Goal: Check status: Check status

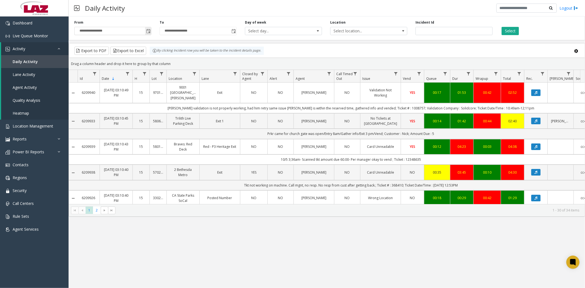
click at [147, 32] on span "Toggle popup" at bounding box center [148, 31] width 4 height 4
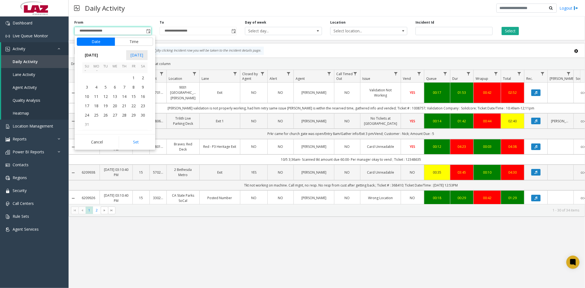
scroll to position [98364, 0]
click at [126, 104] on span "28" at bounding box center [124, 104] width 9 height 9
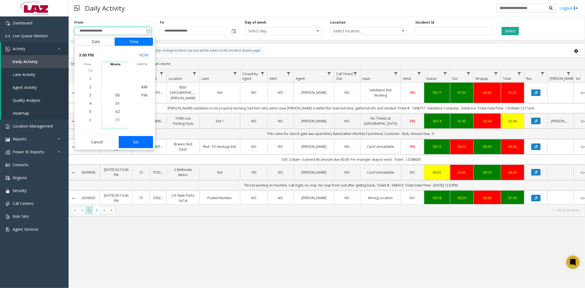
click at [132, 143] on button "Set" at bounding box center [136, 142] width 35 height 12
type input "**********"
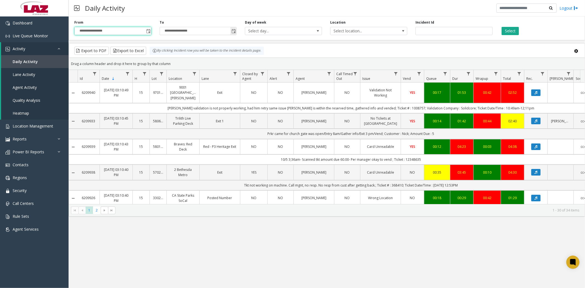
click at [234, 33] on span "Toggle popup" at bounding box center [233, 31] width 4 height 4
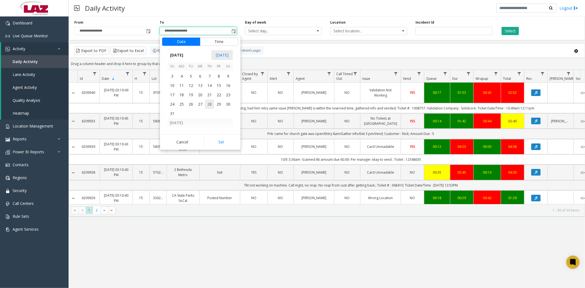
click at [212, 102] on span "28" at bounding box center [209, 104] width 9 height 9
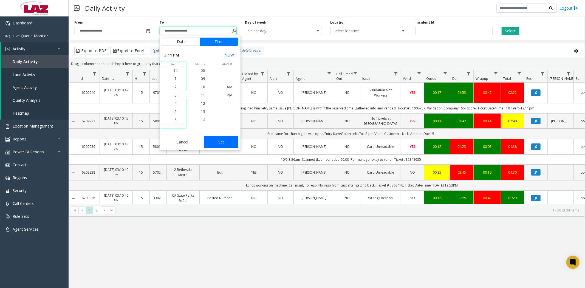
click at [223, 143] on button "Set" at bounding box center [221, 142] width 35 height 12
type input "**********"
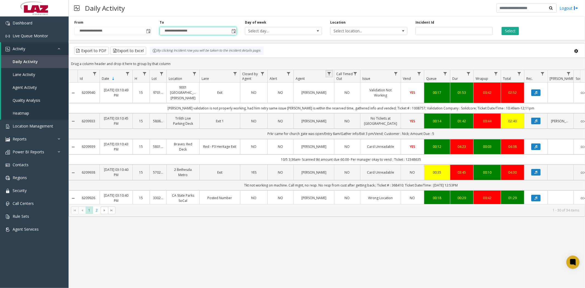
click at [329, 71] on link "Data table" at bounding box center [329, 73] width 7 height 7
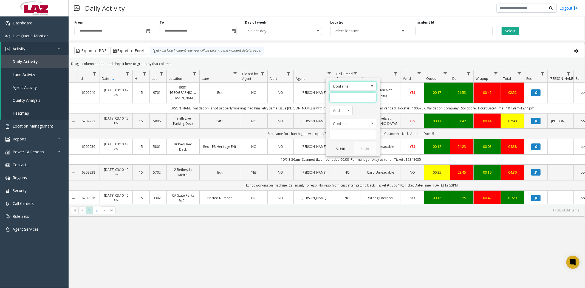
click at [331, 98] on input "Agent Filter" at bounding box center [353, 97] width 47 height 9
type input "*****"
click button "Filter" at bounding box center [365, 148] width 22 height 12
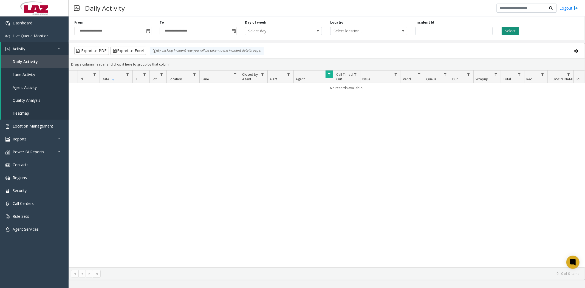
click at [512, 30] on button "Select" at bounding box center [510, 31] width 17 height 8
click at [36, 38] on link "Live Queue Monitor" at bounding box center [34, 35] width 69 height 13
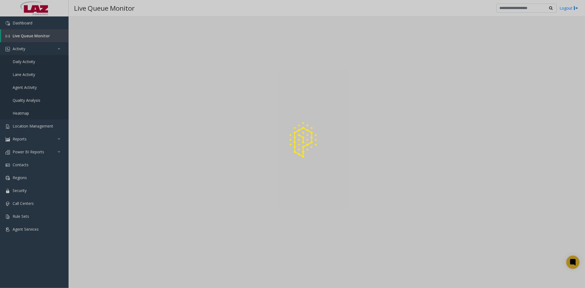
click at [25, 62] on div at bounding box center [292, 144] width 585 height 288
click at [28, 62] on div at bounding box center [292, 144] width 585 height 288
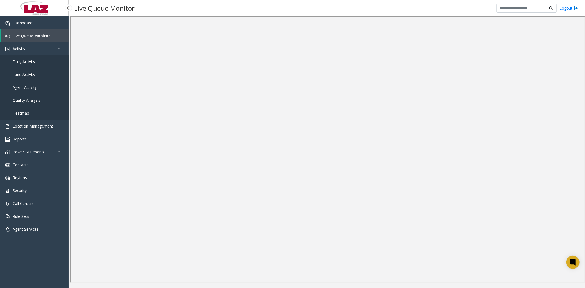
click at [28, 62] on span "Daily Activity" at bounding box center [24, 61] width 22 height 5
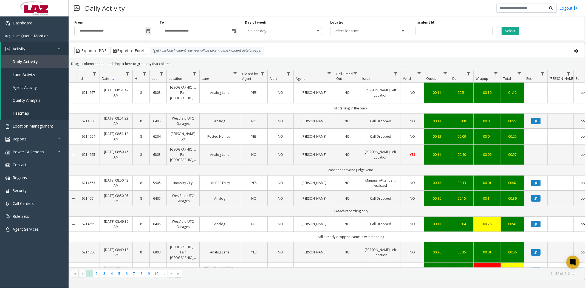
click at [149, 31] on span "Toggle popup" at bounding box center [148, 31] width 4 height 4
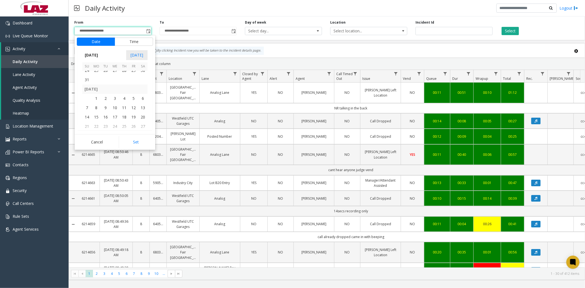
scroll to position [98394, 0]
click at [124, 75] on span "28" at bounding box center [124, 73] width 9 height 9
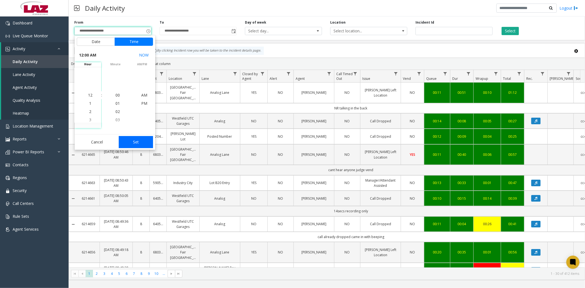
click at [136, 140] on button "Set" at bounding box center [136, 142] width 35 height 12
type input "**********"
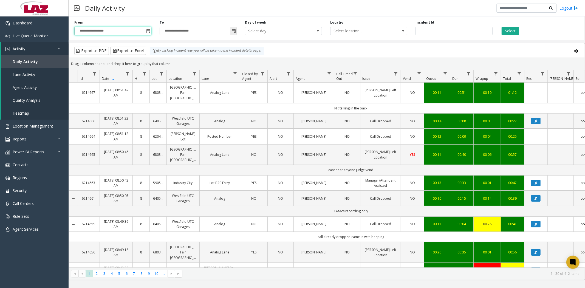
click at [233, 31] on span "Toggle popup" at bounding box center [233, 31] width 4 height 4
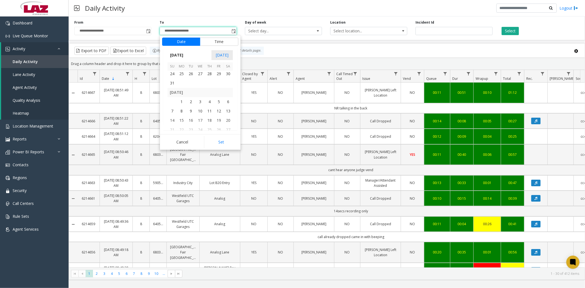
scroll to position [98364, 0]
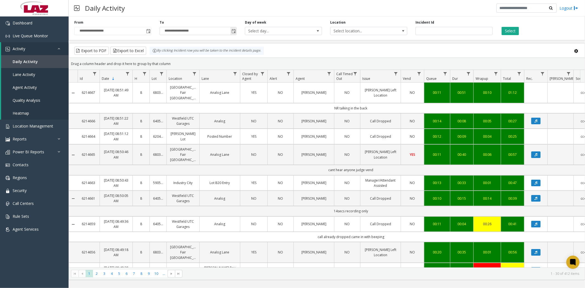
click at [231, 31] on span "Toggle popup" at bounding box center [233, 31] width 4 height 4
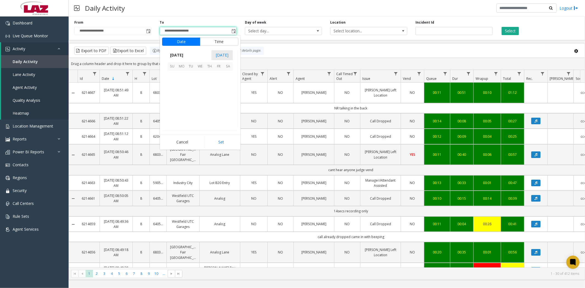
scroll to position [8, 0]
click at [210, 105] on span "28" at bounding box center [209, 104] width 9 height 9
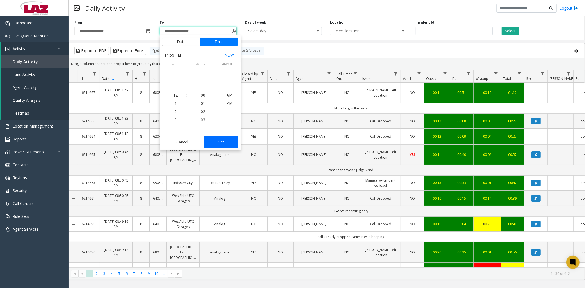
scroll to position [0, 0]
click at [215, 137] on button "Set" at bounding box center [221, 142] width 35 height 12
type input "**********"
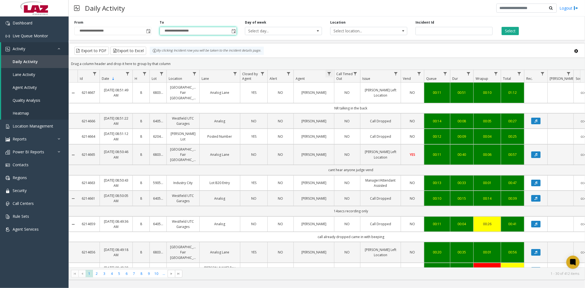
click at [329, 74] on span "Data table" at bounding box center [329, 74] width 4 height 4
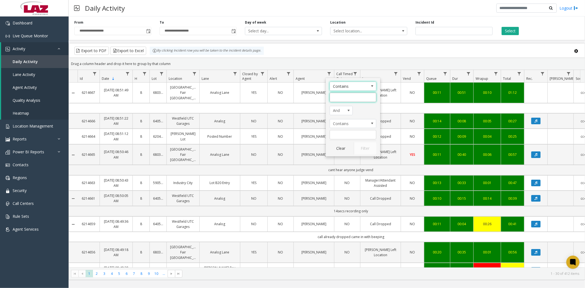
click at [347, 100] on input "Agent Filter" at bounding box center [353, 97] width 47 height 9
type input "*****"
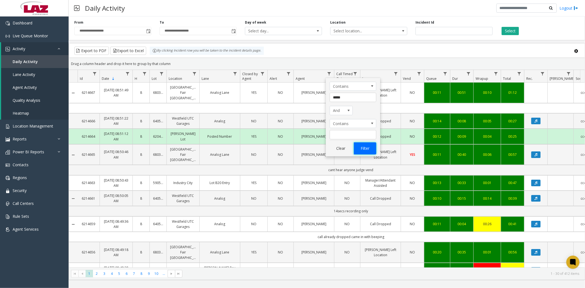
click at [363, 147] on button "Filter" at bounding box center [365, 148] width 22 height 12
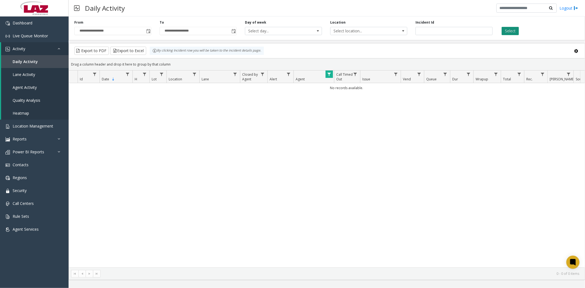
click at [503, 33] on button "Select" at bounding box center [510, 31] width 17 height 8
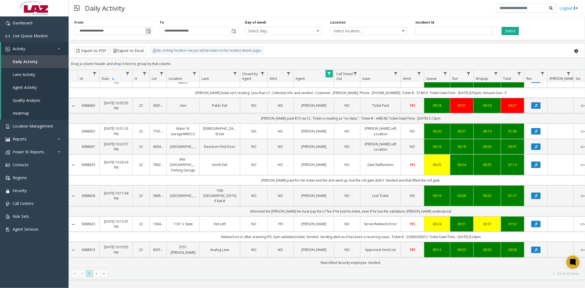
click at [148, 30] on span "Toggle popup" at bounding box center [148, 31] width 4 height 4
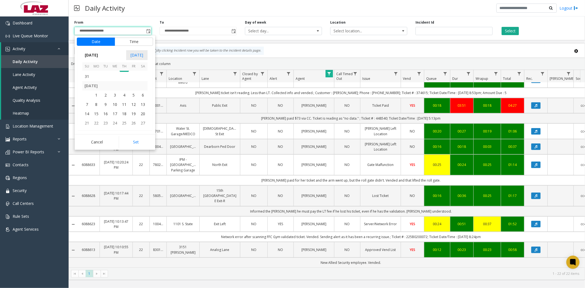
scroll to position [98394, 0]
click at [124, 74] on span "28" at bounding box center [124, 73] width 9 height 9
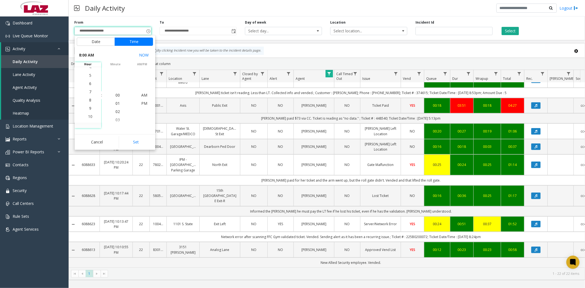
scroll to position [66, 0]
click at [88, 112] on span "10" at bounding box center [90, 111] width 4 height 5
click at [115, 97] on span "00" at bounding box center [117, 94] width 4 height 5
click at [142, 104] on span "PM" at bounding box center [144, 103] width 6 height 5
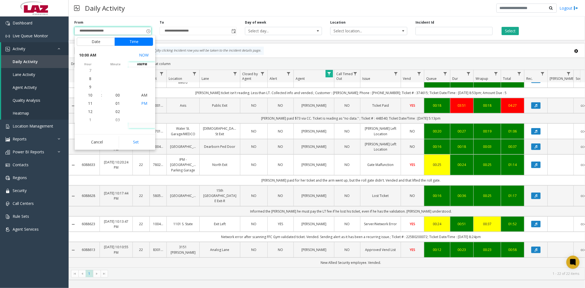
scroll to position [8, 0]
click at [135, 141] on button "Set" at bounding box center [136, 142] width 35 height 12
type input "**********"
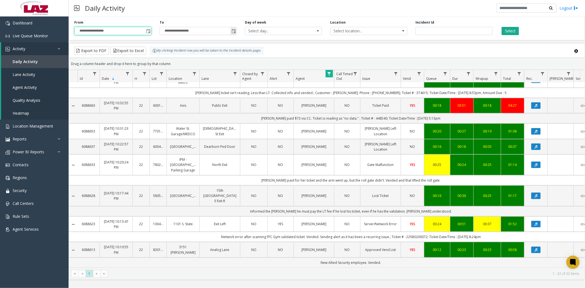
click at [234, 31] on span "Toggle popup" at bounding box center [233, 31] width 4 height 4
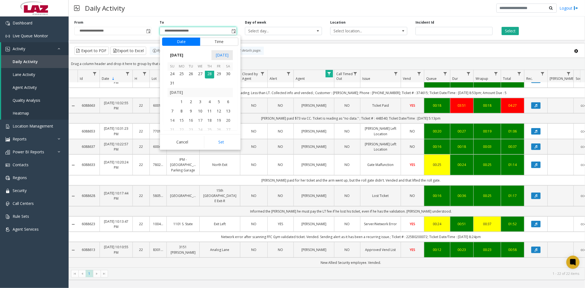
scroll to position [98364, 0]
click at [209, 103] on span "28" at bounding box center [209, 104] width 9 height 9
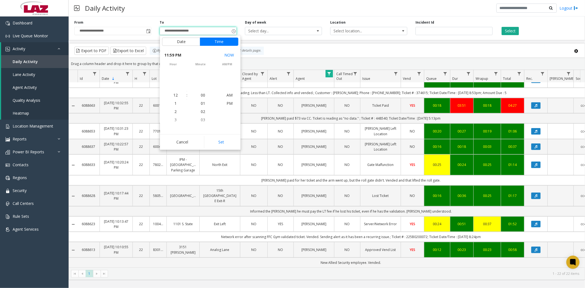
scroll to position [8, 0]
click at [176, 89] on li "10" at bounding box center [175, 87] width 19 height 8
click at [201, 97] on span "10" at bounding box center [203, 94] width 4 height 5
click at [227, 94] on span "PM" at bounding box center [230, 94] width 6 height 5
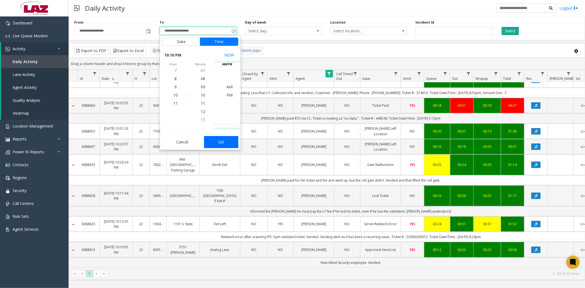
click at [223, 143] on button "Set" at bounding box center [221, 142] width 35 height 12
type input "**********"
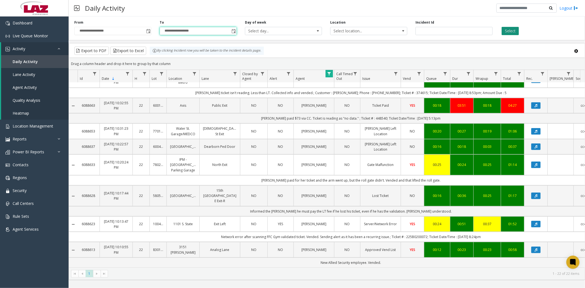
click at [506, 32] on button "Select" at bounding box center [510, 31] width 17 height 8
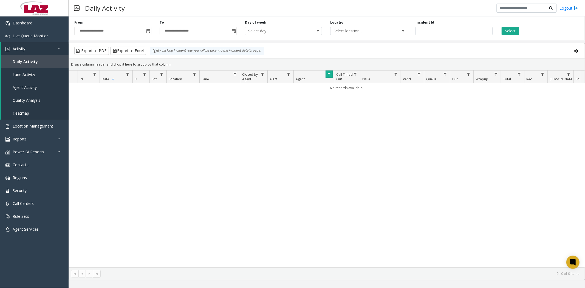
click at [328, 72] on link "Data table" at bounding box center [329, 73] width 7 height 7
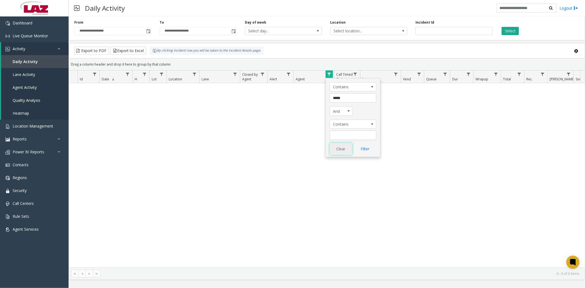
click at [342, 152] on button "Clear" at bounding box center [341, 149] width 22 height 12
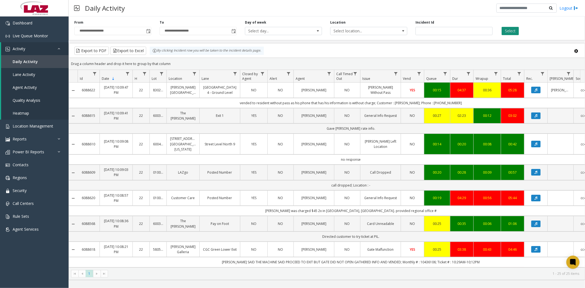
click at [509, 30] on button "Select" at bounding box center [510, 31] width 17 height 8
click at [148, 31] on span "Toggle popup" at bounding box center [148, 31] width 4 height 4
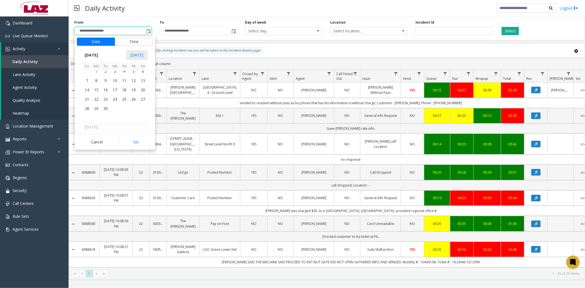
scroll to position [98394, 0]
click at [133, 74] on span "29" at bounding box center [133, 73] width 9 height 9
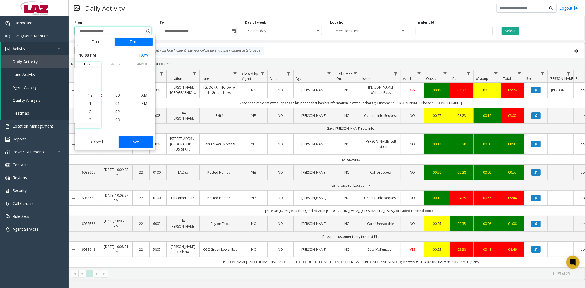
scroll to position [8, 0]
click at [132, 142] on button "Set" at bounding box center [136, 142] width 35 height 12
type input "**********"
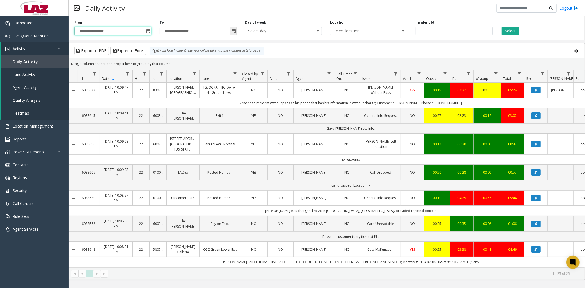
click at [234, 31] on span "Toggle popup" at bounding box center [233, 31] width 4 height 4
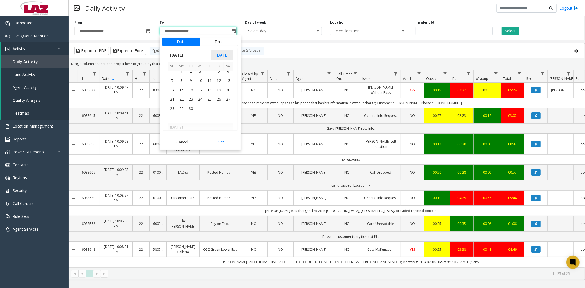
scroll to position [98394, 0]
click at [218, 75] on span "29" at bounding box center [218, 73] width 9 height 9
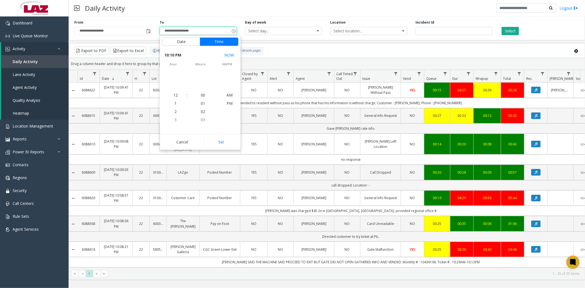
scroll to position [8, 0]
click at [218, 141] on button "Set" at bounding box center [221, 142] width 35 height 12
type input "**********"
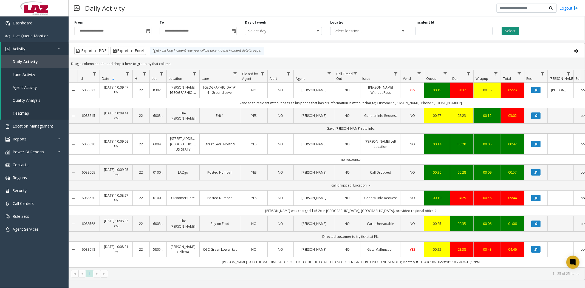
click at [506, 32] on button "Select" at bounding box center [510, 31] width 17 height 8
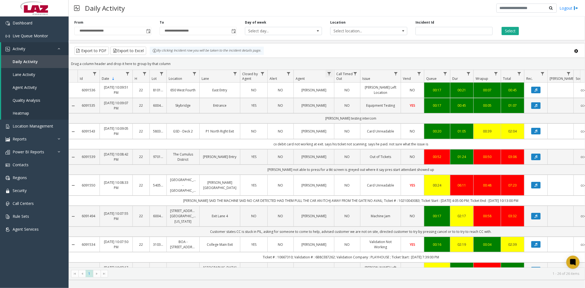
click at [330, 73] on span "Data table" at bounding box center [329, 74] width 4 height 4
click at [342, 100] on input "Agent Filter" at bounding box center [353, 97] width 47 height 9
type input "*****"
click button "Filter" at bounding box center [365, 148] width 22 height 12
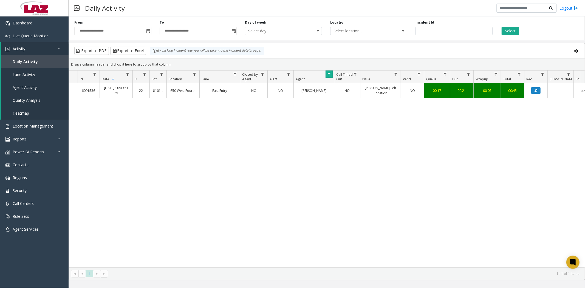
click at [330, 76] on span "Data table" at bounding box center [329, 74] width 4 height 4
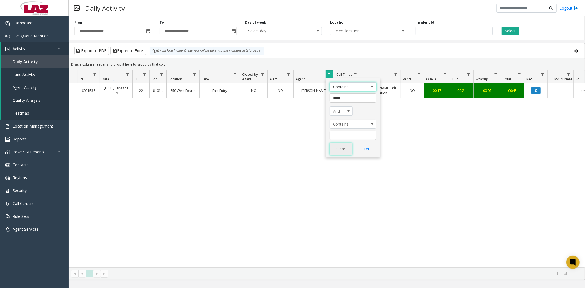
click at [345, 150] on button "Clear" at bounding box center [341, 149] width 22 height 12
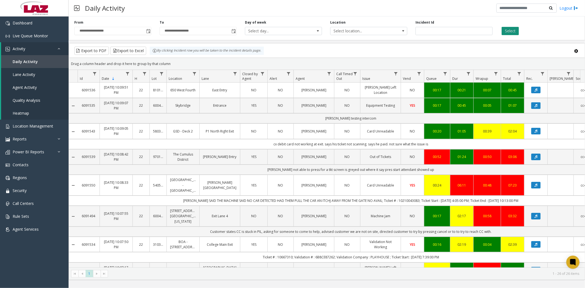
click at [509, 32] on button "Select" at bounding box center [510, 31] width 17 height 8
click at [148, 31] on span "Toggle popup" at bounding box center [148, 31] width 4 height 4
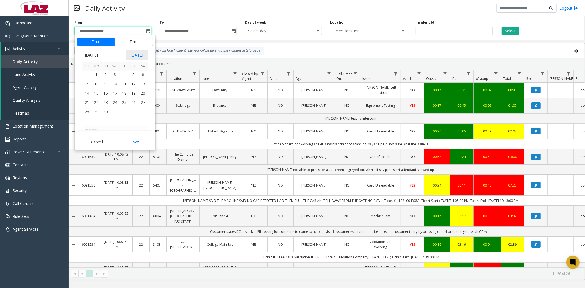
scroll to position [98364, 0]
click at [87, 114] on span "31" at bounding box center [86, 113] width 9 height 9
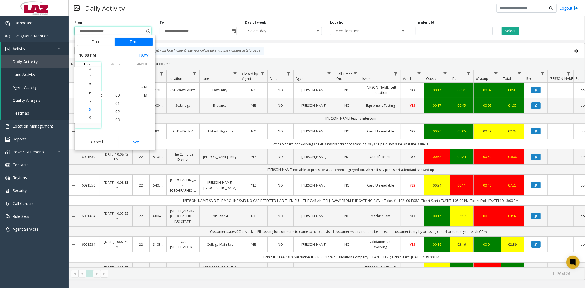
scroll to position [148, 0]
click at [89, 72] on span "3" at bounding box center [90, 70] width 2 height 5
click at [141, 95] on span "PM" at bounding box center [144, 94] width 6 height 5
click at [140, 143] on button "Set" at bounding box center [136, 142] width 35 height 12
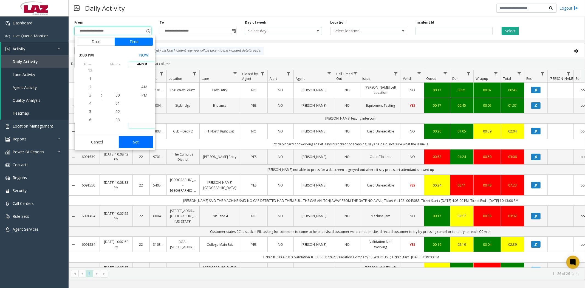
type input "**********"
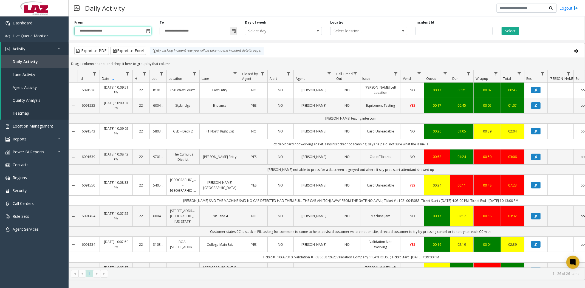
click at [233, 32] on span "Toggle popup" at bounding box center [233, 31] width 4 height 4
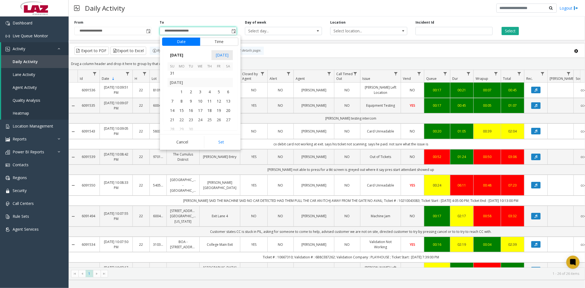
scroll to position [98394, 0]
click at [170, 82] on span "31" at bounding box center [172, 82] width 9 height 9
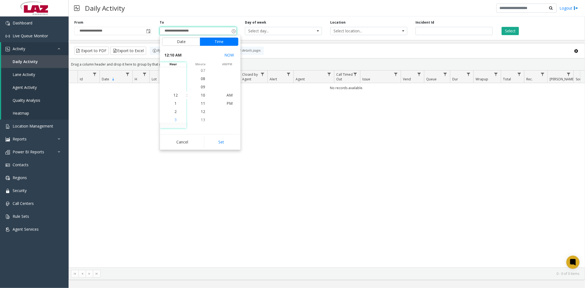
click at [174, 121] on span "3" at bounding box center [175, 119] width 2 height 5
click at [202, 80] on span "08" at bounding box center [203, 78] width 4 height 5
click at [229, 103] on span "PM" at bounding box center [230, 103] width 6 height 5
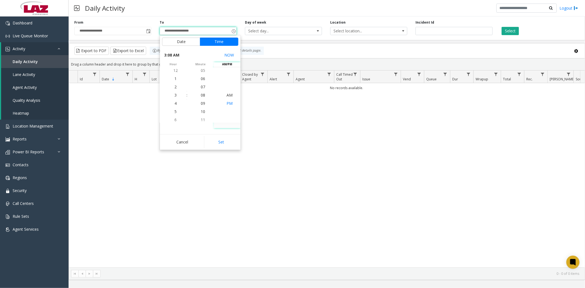
scroll to position [8, 0]
click at [221, 147] on button "Set" at bounding box center [221, 142] width 35 height 12
type input "**********"
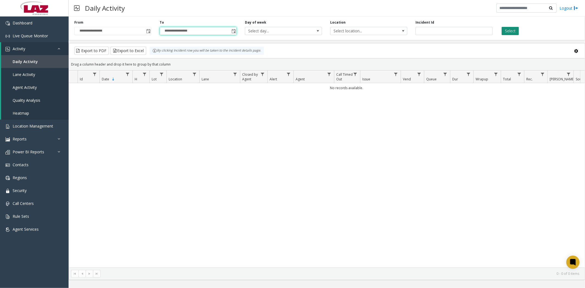
click at [513, 31] on button "Select" at bounding box center [510, 31] width 17 height 8
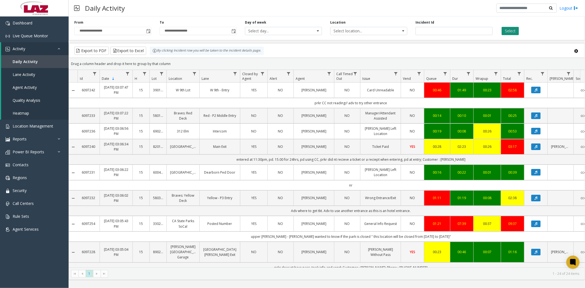
click at [513, 31] on button "Select" at bounding box center [510, 31] width 17 height 8
click at [330, 73] on span "Data table" at bounding box center [329, 74] width 4 height 4
click at [340, 98] on input "Agent Filter" at bounding box center [353, 97] width 47 height 9
type input "*****"
click button "Filter" at bounding box center [365, 148] width 22 height 12
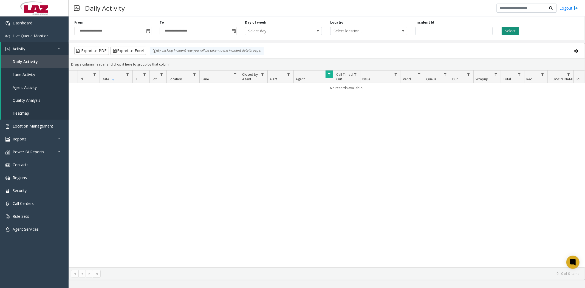
click at [508, 33] on button "Select" at bounding box center [510, 31] width 17 height 8
click at [234, 32] on span "Toggle popup" at bounding box center [233, 31] width 4 height 4
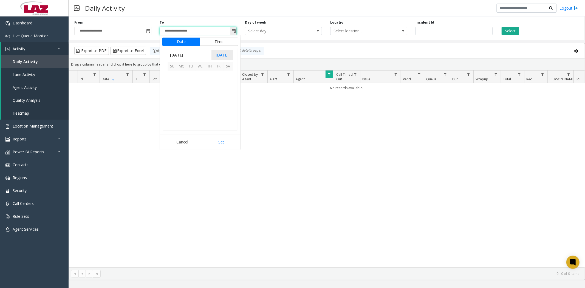
scroll to position [8, 0]
click at [174, 81] on span "31" at bounding box center [172, 82] width 9 height 9
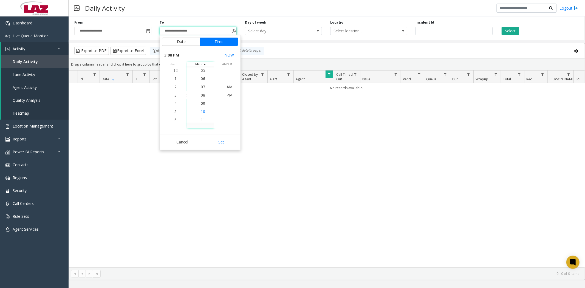
click at [201, 113] on span "10" at bounding box center [203, 111] width 4 height 5
click at [227, 96] on span "PM" at bounding box center [230, 94] width 6 height 5
click at [226, 141] on button "Set" at bounding box center [221, 142] width 35 height 12
type input "**********"
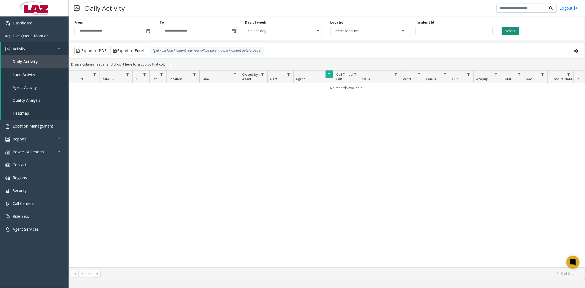
click at [515, 32] on button "Select" at bounding box center [510, 31] width 17 height 8
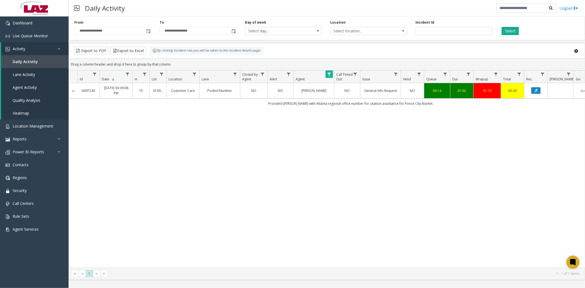
click at [325, 87] on td "[PERSON_NAME]" at bounding box center [313, 90] width 41 height 15
click at [324, 96] on td "[PERSON_NAME]" at bounding box center [313, 90] width 41 height 15
click at [329, 75] on span "Data table" at bounding box center [329, 74] width 4 height 4
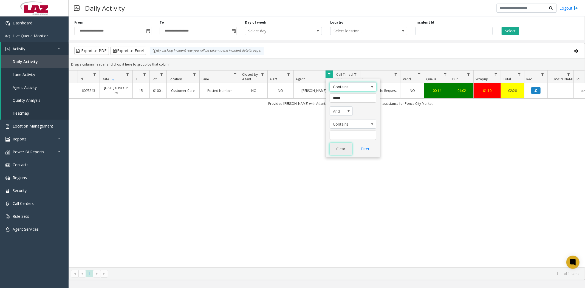
click at [341, 151] on button "Clear" at bounding box center [341, 149] width 22 height 12
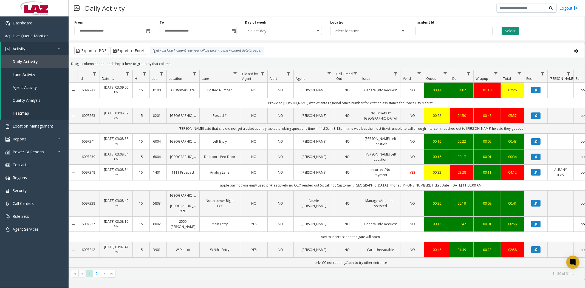
click at [511, 29] on button "Select" at bounding box center [510, 31] width 17 height 8
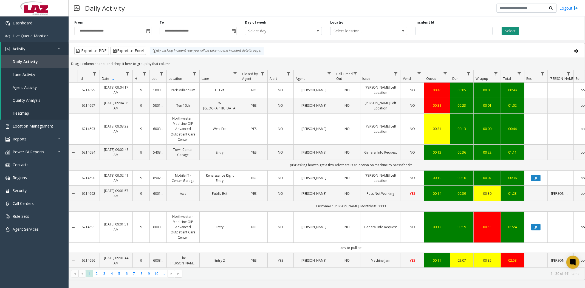
click at [511, 29] on button "Select" at bounding box center [510, 31] width 17 height 8
click at [148, 29] on span "Toggle popup" at bounding box center [148, 31] width 4 height 4
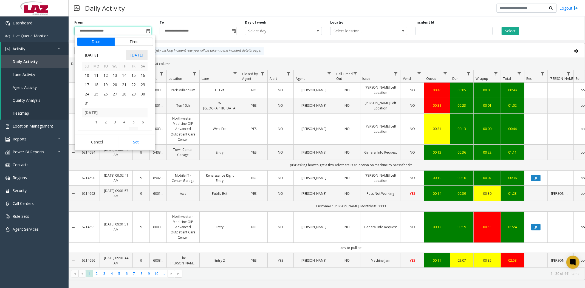
scroll to position [98364, 0]
click at [86, 114] on span "31" at bounding box center [86, 113] width 9 height 9
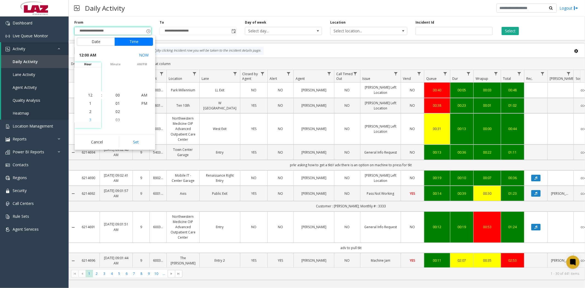
click at [89, 121] on span "3" at bounding box center [90, 119] width 2 height 5
click at [117, 97] on span "00" at bounding box center [117, 94] width 4 height 5
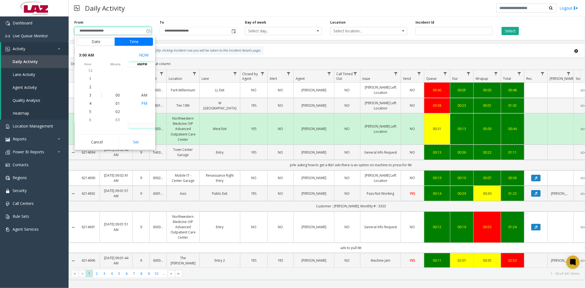
click at [143, 104] on span "PM" at bounding box center [144, 103] width 6 height 5
click at [138, 141] on button "Set" at bounding box center [136, 142] width 35 height 12
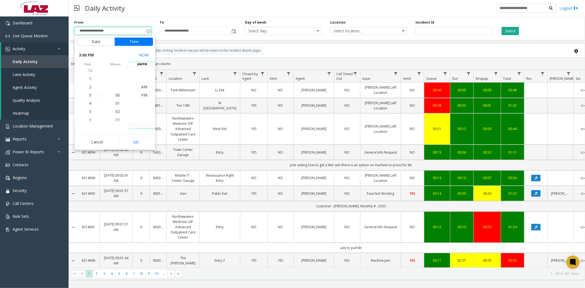
type input "**********"
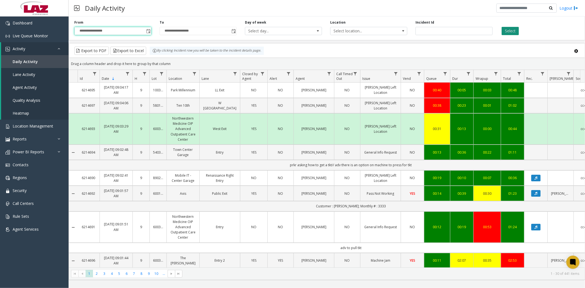
click at [512, 29] on button "Select" at bounding box center [510, 31] width 17 height 8
click at [235, 32] on span "Toggle popup" at bounding box center [233, 31] width 4 height 4
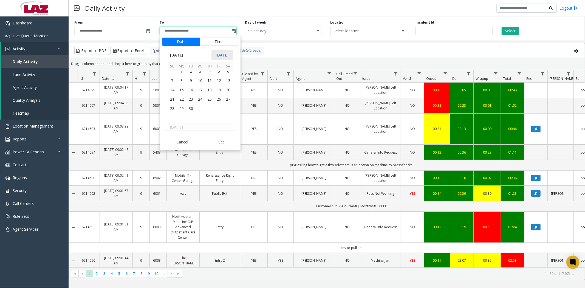
scroll to position [98394, 0]
click at [171, 81] on span "31" at bounding box center [172, 82] width 9 height 9
click at [174, 94] on span "3" at bounding box center [175, 94] width 2 height 5
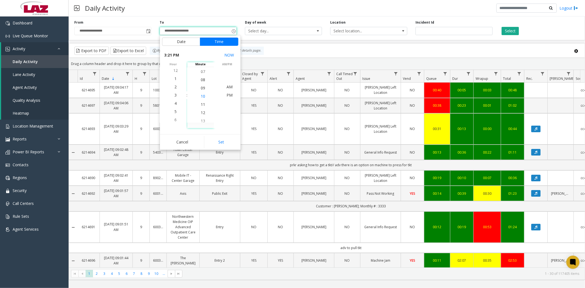
scroll to position [74, 0]
click at [201, 96] on span "09" at bounding box center [203, 94] width 4 height 5
click at [229, 97] on span "PM" at bounding box center [230, 94] width 6 height 5
click at [222, 142] on button "Set" at bounding box center [221, 142] width 35 height 12
type input "**********"
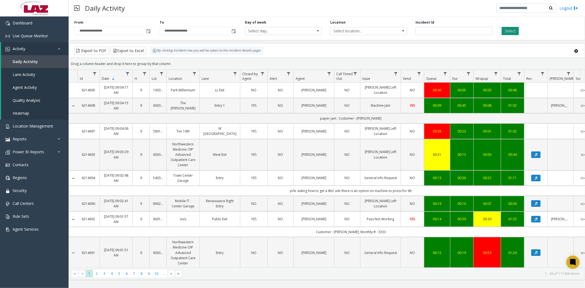
click at [506, 30] on button "Select" at bounding box center [510, 31] width 17 height 8
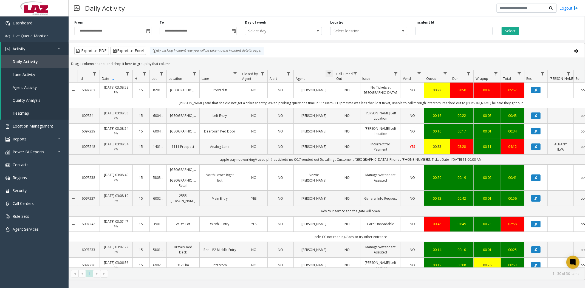
click at [329, 75] on span "Data table" at bounding box center [329, 74] width 4 height 4
click at [336, 100] on input "Agent Filter" at bounding box center [353, 97] width 47 height 9
type input "*****"
click button "Filter" at bounding box center [365, 148] width 22 height 12
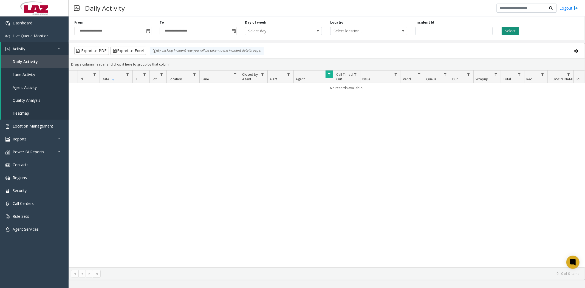
click at [512, 32] on button "Select" at bounding box center [510, 31] width 17 height 8
click at [235, 31] on span "Toggle popup" at bounding box center [233, 31] width 4 height 4
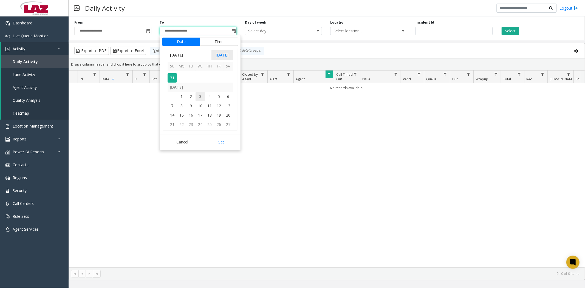
scroll to position [98394, 0]
click at [174, 83] on span "31" at bounding box center [172, 82] width 9 height 9
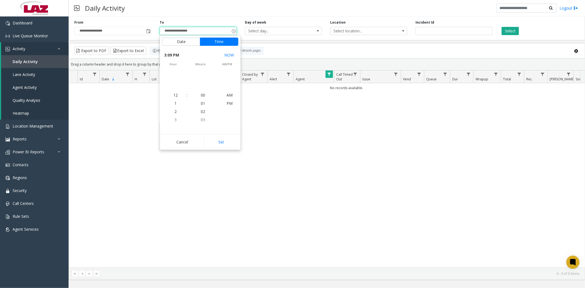
scroll to position [8, 0]
click at [174, 92] on li "3" at bounding box center [175, 95] width 19 height 8
click at [201, 105] on span "10" at bounding box center [203, 103] width 4 height 5
click at [229, 95] on span "PM" at bounding box center [230, 94] width 6 height 5
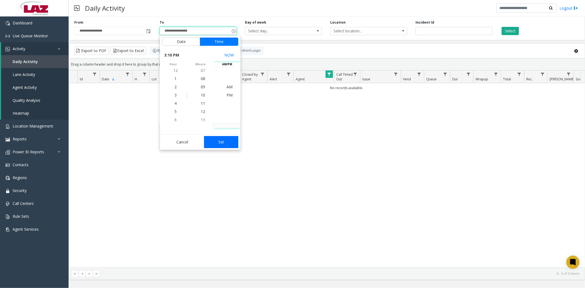
click at [225, 142] on button "Set" at bounding box center [221, 142] width 35 height 12
type input "**********"
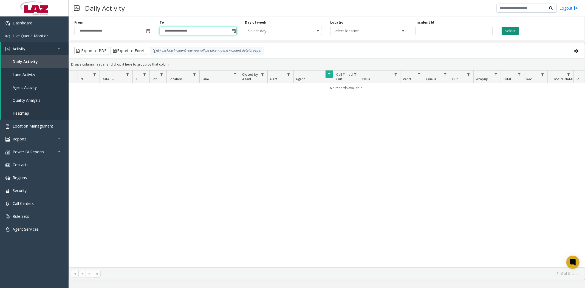
click at [508, 32] on button "Select" at bounding box center [510, 31] width 17 height 8
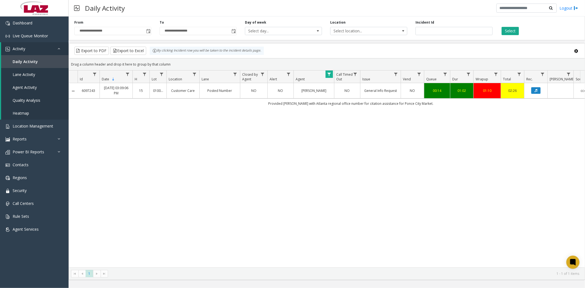
click at [331, 73] on span "Data table" at bounding box center [329, 74] width 4 height 4
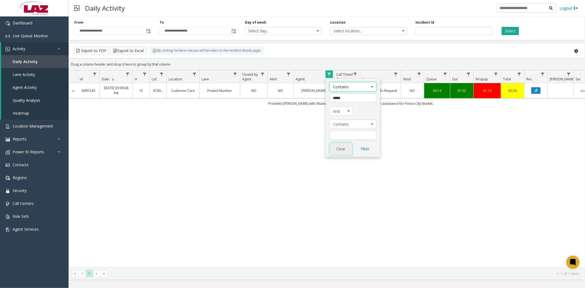
click at [337, 150] on button "Clear" at bounding box center [341, 149] width 22 height 12
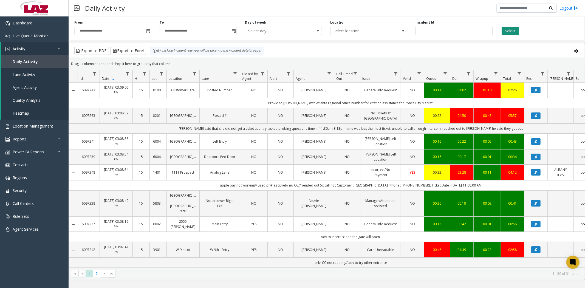
click at [515, 30] on button "Select" at bounding box center [510, 31] width 17 height 8
click at [148, 29] on span "Toggle popup" at bounding box center [148, 31] width 4 height 4
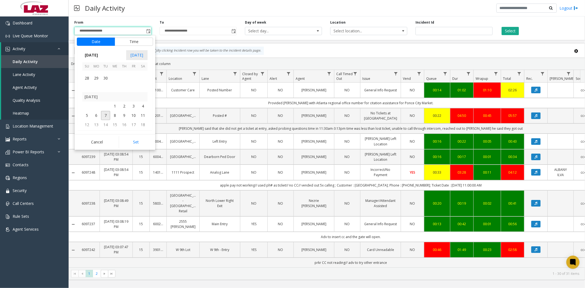
scroll to position [98424, 0]
click at [135, 100] on span "26" at bounding box center [133, 99] width 9 height 9
click at [89, 88] on span "10" at bounding box center [90, 86] width 4 height 5
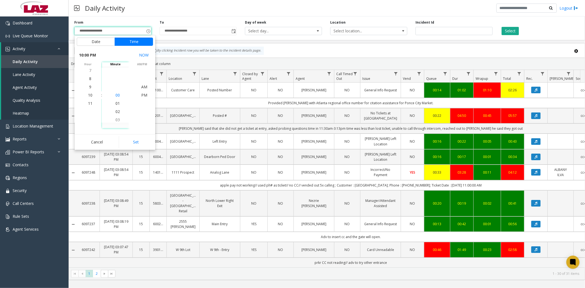
click at [115, 96] on span "00" at bounding box center [117, 94] width 4 height 5
click at [139, 95] on li "PM" at bounding box center [144, 95] width 19 height 8
click at [142, 144] on button "Set" at bounding box center [136, 142] width 35 height 12
type input "**********"
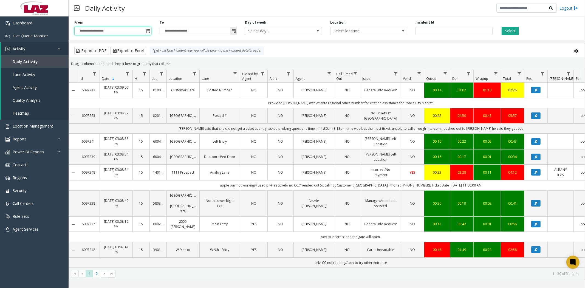
click at [235, 31] on span "Toggle popup" at bounding box center [233, 31] width 4 height 4
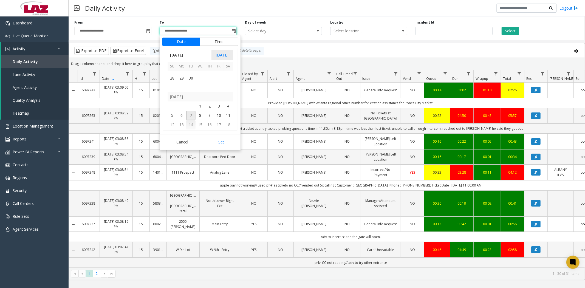
scroll to position [98424, 0]
click at [221, 98] on span "26" at bounding box center [218, 99] width 9 height 9
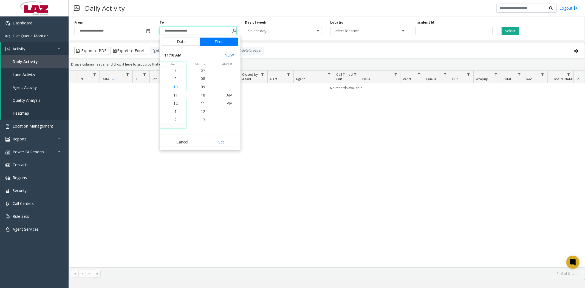
click at [173, 88] on span "10" at bounding box center [175, 86] width 4 height 5
click at [202, 96] on span "10" at bounding box center [203, 94] width 4 height 5
click at [227, 103] on span "PM" at bounding box center [230, 103] width 6 height 5
click at [222, 149] on div "Cancel Set" at bounding box center [200, 142] width 81 height 16
click at [221, 145] on button "Set" at bounding box center [221, 142] width 35 height 12
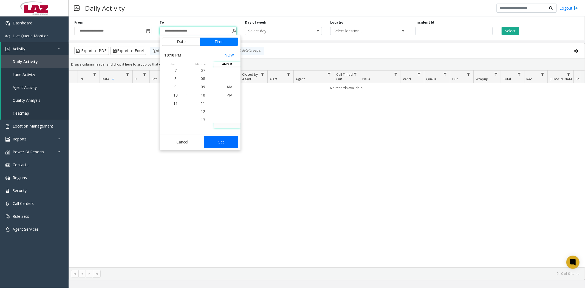
type input "**********"
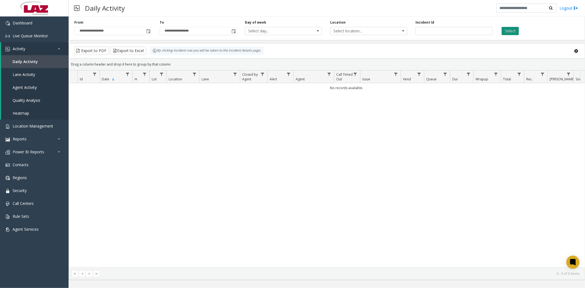
click at [508, 30] on button "Select" at bounding box center [510, 31] width 17 height 8
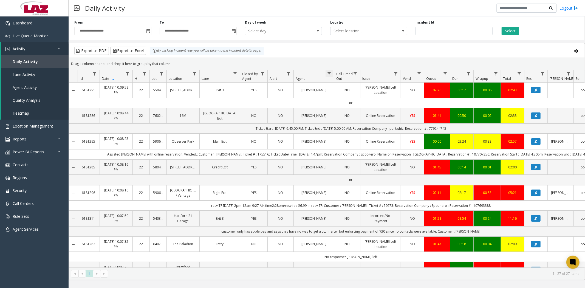
click at [329, 74] on span "Data table" at bounding box center [329, 74] width 4 height 4
click at [338, 98] on input "Agent Filter" at bounding box center [353, 97] width 47 height 9
type input "*****"
click button "Filter" at bounding box center [365, 148] width 22 height 12
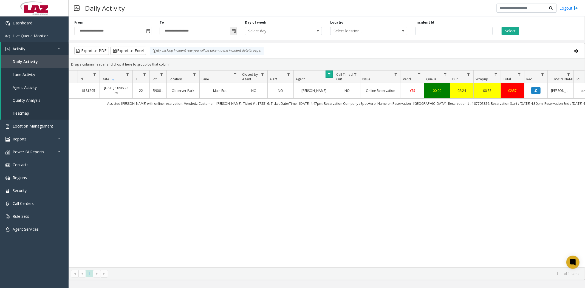
click at [234, 32] on span "Toggle popup" at bounding box center [233, 31] width 4 height 4
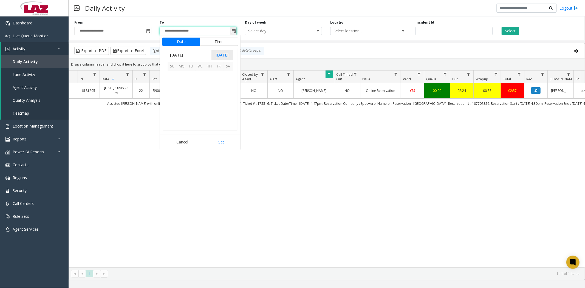
scroll to position [8, 0]
click at [187, 31] on input "**********" at bounding box center [198, 31] width 77 height 8
click at [190, 31] on input "**********" at bounding box center [198, 31] width 77 height 8
click at [188, 29] on input "**********" at bounding box center [198, 31] width 77 height 8
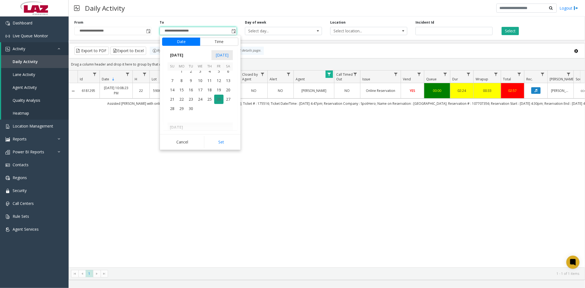
click at [220, 97] on span "26" at bounding box center [218, 99] width 9 height 9
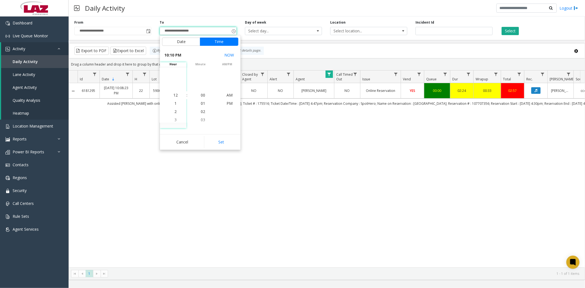
scroll to position [8, 0]
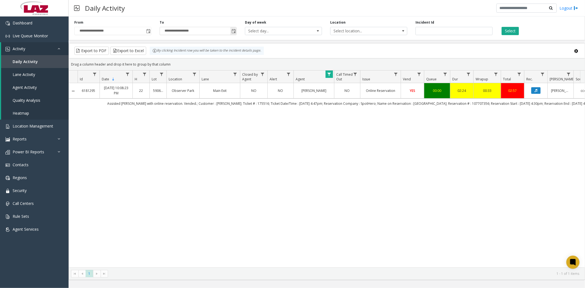
click at [234, 31] on span "Toggle popup" at bounding box center [233, 31] width 4 height 4
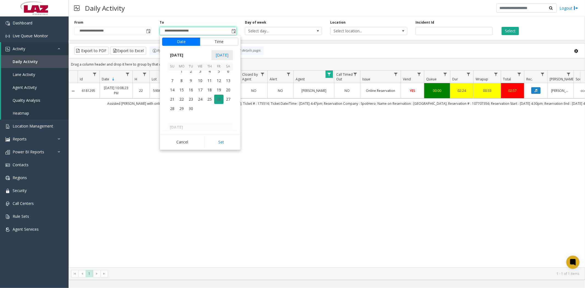
click at [219, 100] on span "26" at bounding box center [218, 99] width 9 height 9
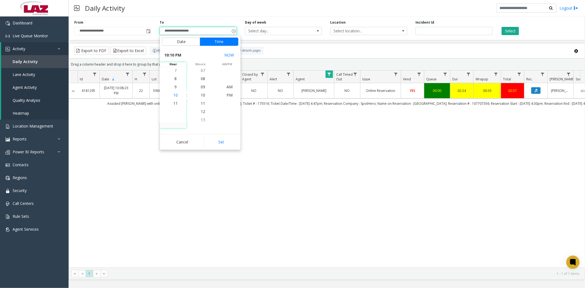
click at [177, 97] on li "10" at bounding box center [175, 95] width 19 height 8
click at [201, 78] on span "08" at bounding box center [203, 78] width 4 height 5
click at [227, 95] on span "PM" at bounding box center [230, 94] width 6 height 5
click at [222, 142] on button "Set" at bounding box center [221, 142] width 35 height 12
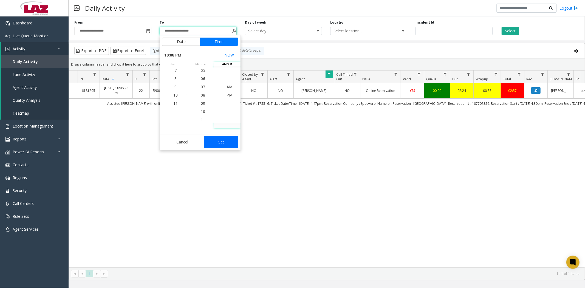
type input "**********"
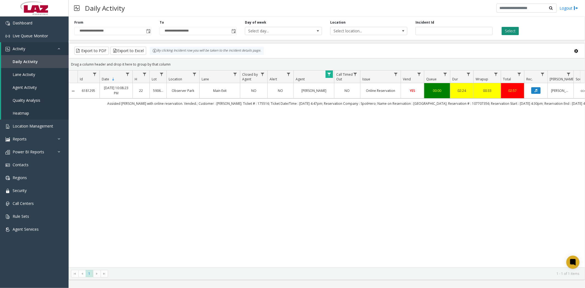
click at [516, 33] on button "Select" at bounding box center [510, 31] width 17 height 8
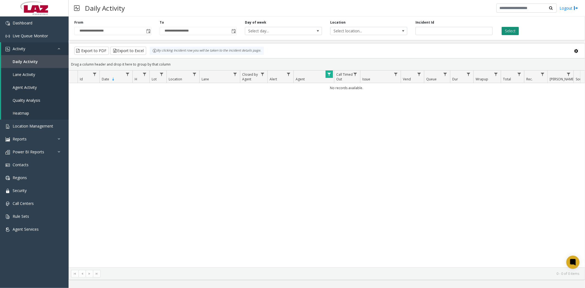
click at [511, 30] on button "Select" at bounding box center [510, 31] width 17 height 8
click at [329, 75] on span "Data table" at bounding box center [329, 74] width 4 height 4
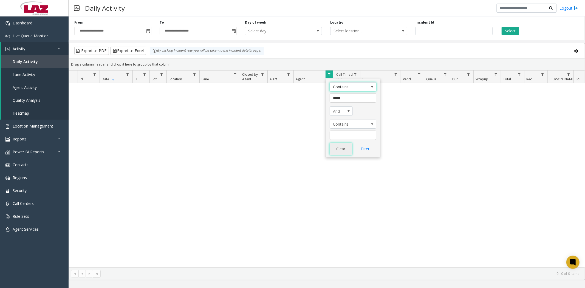
click at [338, 152] on button "Clear" at bounding box center [341, 149] width 22 height 12
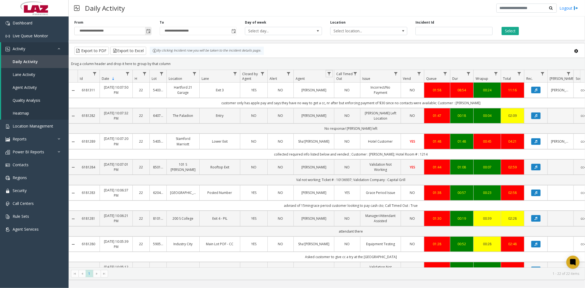
click at [149, 30] on span "Toggle popup" at bounding box center [148, 31] width 4 height 4
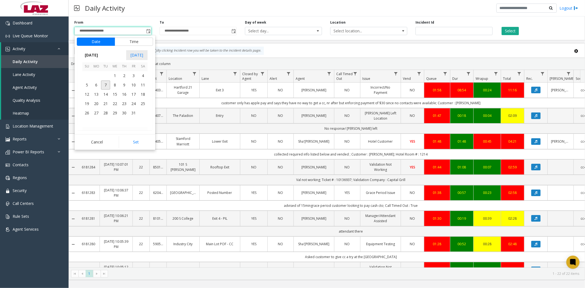
scroll to position [98455, 0]
click at [87, 77] on span "28" at bounding box center [86, 78] width 9 height 9
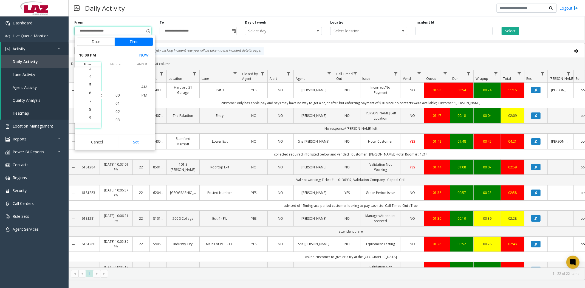
scroll to position [148, 0]
click at [87, 73] on li "3" at bounding box center [90, 70] width 19 height 8
click at [143, 96] on span "PM" at bounding box center [144, 94] width 6 height 5
click at [137, 143] on button "Set" at bounding box center [136, 142] width 35 height 12
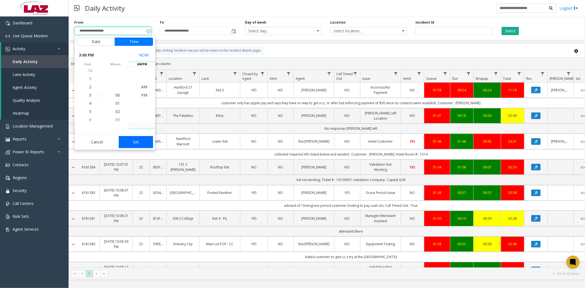
type input "**********"
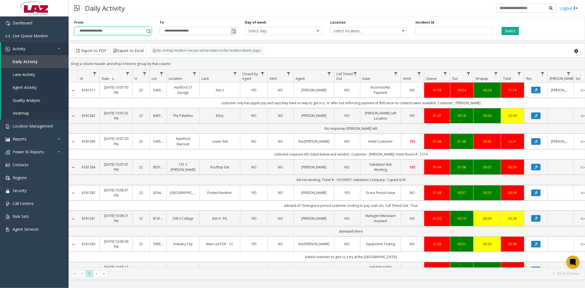
click at [233, 32] on span "Toggle popup" at bounding box center [233, 31] width 4 height 4
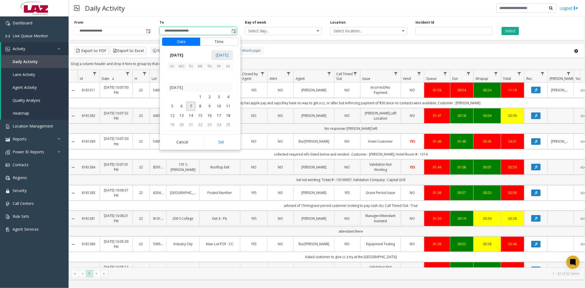
scroll to position [98455, 0]
click at [215, 73] on span "26" at bounding box center [218, 68] width 9 height 9
click at [174, 71] on span "3" at bounding box center [175, 70] width 2 height 5
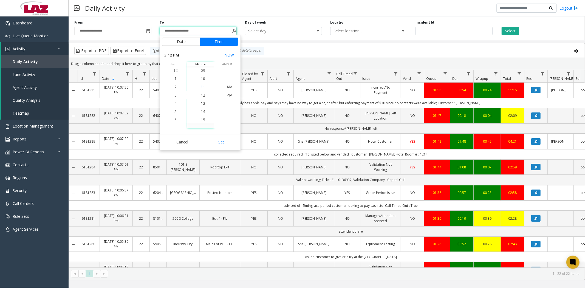
click at [201, 87] on span "11" at bounding box center [203, 86] width 4 height 5
click at [227, 97] on span "PM" at bounding box center [230, 94] width 6 height 5
click at [510, 29] on button "Select" at bounding box center [510, 31] width 17 height 8
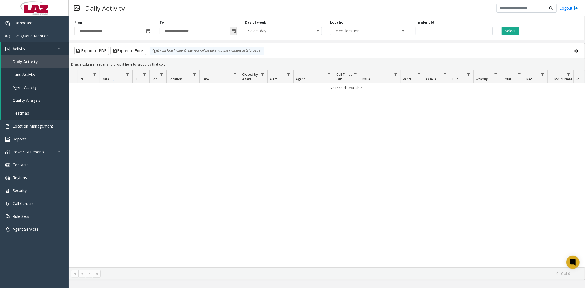
click at [232, 30] on span "Toggle popup" at bounding box center [233, 31] width 4 height 4
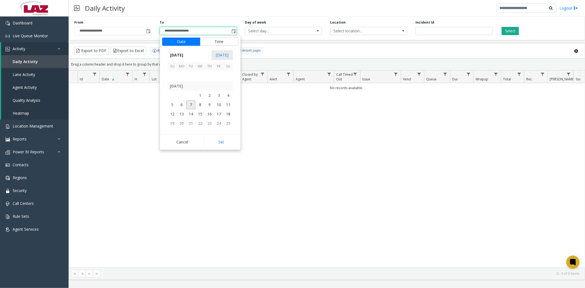
scroll to position [98455, 0]
click at [216, 72] on span "26" at bounding box center [218, 68] width 9 height 9
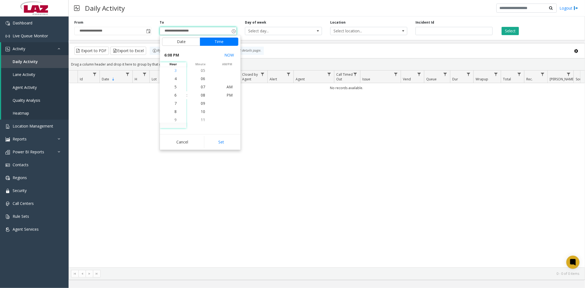
click at [175, 72] on li "3" at bounding box center [175, 70] width 19 height 8
click at [201, 119] on span "11" at bounding box center [203, 119] width 4 height 5
click at [227, 94] on span "PM" at bounding box center [230, 94] width 6 height 5
click at [227, 96] on span "PM" at bounding box center [230, 94] width 6 height 5
click at [223, 140] on button "Set" at bounding box center [221, 142] width 35 height 12
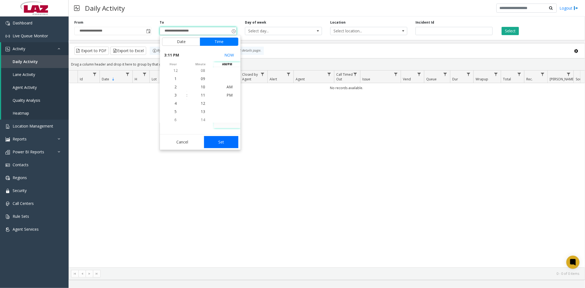
type input "**********"
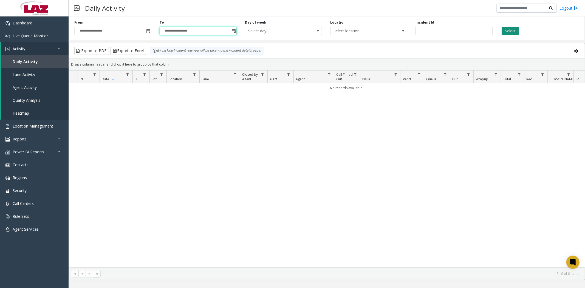
click at [510, 31] on button "Select" at bounding box center [510, 31] width 17 height 8
click at [327, 74] on span "Data table" at bounding box center [329, 74] width 4 height 4
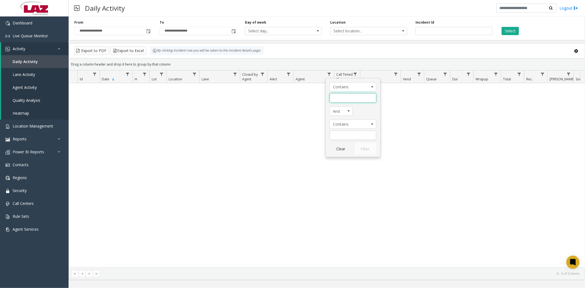
click at [342, 100] on input "Agent Filter" at bounding box center [353, 97] width 47 height 9
type input "*****"
click button "Filter" at bounding box center [365, 149] width 22 height 12
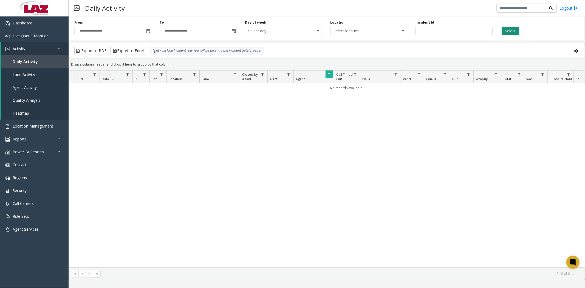
click at [512, 27] on button "Select" at bounding box center [510, 31] width 17 height 8
click at [329, 76] on span "Data table" at bounding box center [329, 74] width 4 height 4
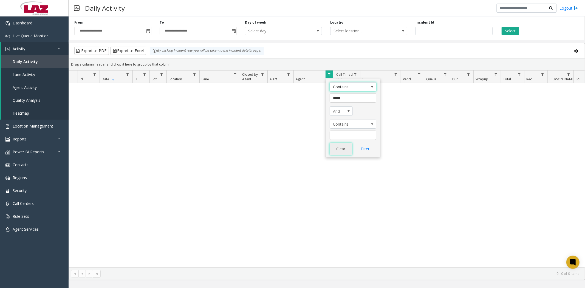
click at [338, 150] on button "Clear" at bounding box center [341, 149] width 22 height 12
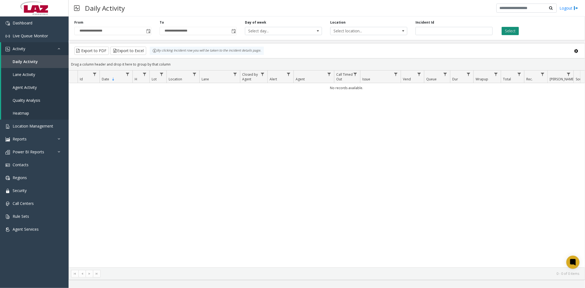
click at [510, 32] on button "Select" at bounding box center [510, 31] width 17 height 8
click at [232, 32] on span "Toggle popup" at bounding box center [233, 31] width 4 height 4
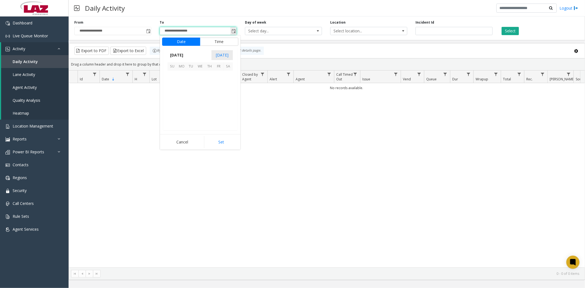
scroll to position [98485, 0]
click at [175, 105] on span "28" at bounding box center [172, 108] width 9 height 9
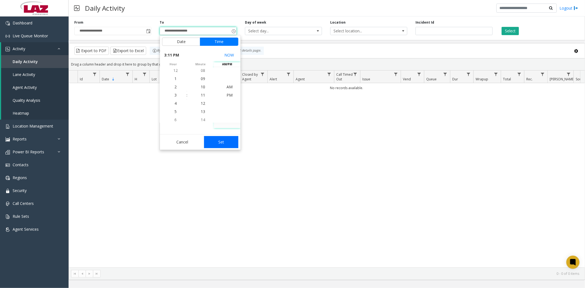
click at [221, 142] on button "Set" at bounding box center [221, 142] width 35 height 12
type input "**********"
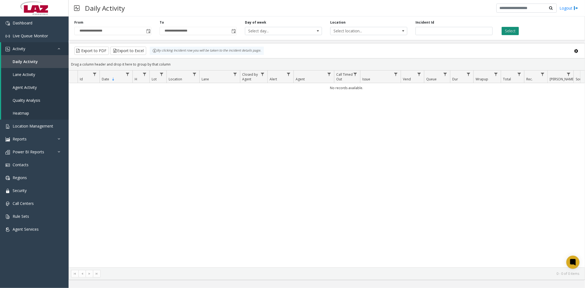
click at [513, 29] on button "Select" at bounding box center [510, 31] width 17 height 8
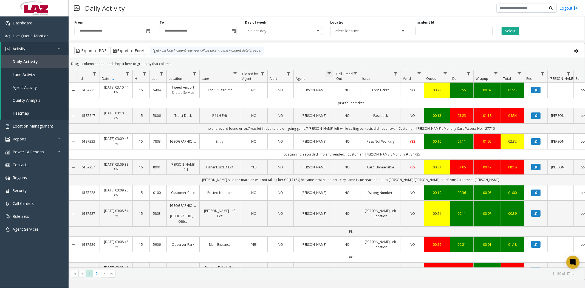
click at [330, 73] on span "Data table" at bounding box center [329, 74] width 4 height 4
click at [341, 99] on input "Agent Filter" at bounding box center [353, 97] width 47 height 9
type input "*****"
click button "Filter" at bounding box center [365, 148] width 22 height 12
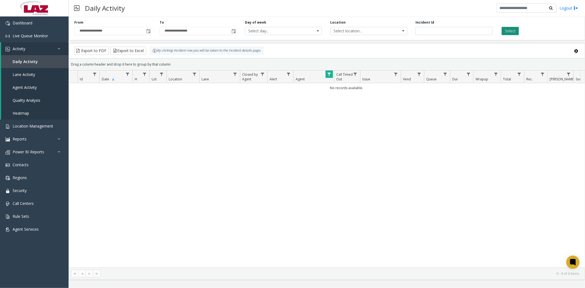
click at [507, 29] on button "Select" at bounding box center [510, 31] width 17 height 8
click at [330, 75] on span "Data table" at bounding box center [329, 74] width 4 height 4
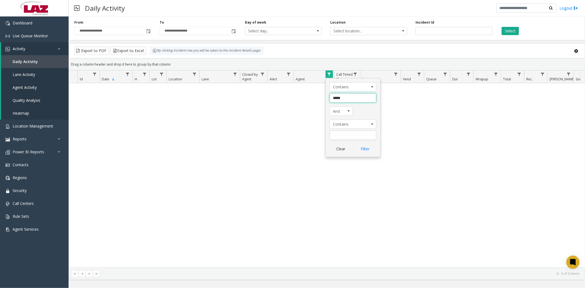
drag, startPoint x: 330, startPoint y: 98, endPoint x: 354, endPoint y: 98, distance: 23.6
click at [354, 98] on input "*****" at bounding box center [353, 97] width 47 height 9
click at [345, 152] on button "Clear" at bounding box center [341, 149] width 22 height 12
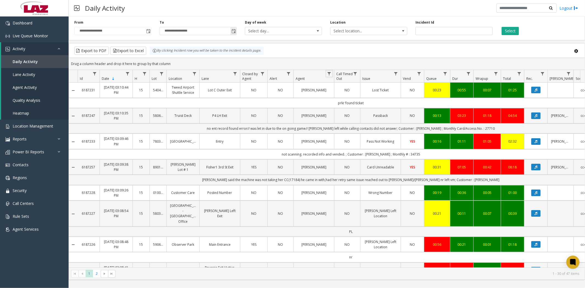
click at [233, 32] on span "Toggle popup" at bounding box center [233, 31] width 4 height 4
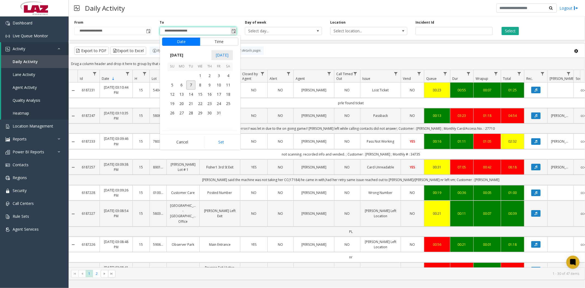
scroll to position [8, 0]
click at [170, 78] on span "28" at bounding box center [172, 78] width 9 height 9
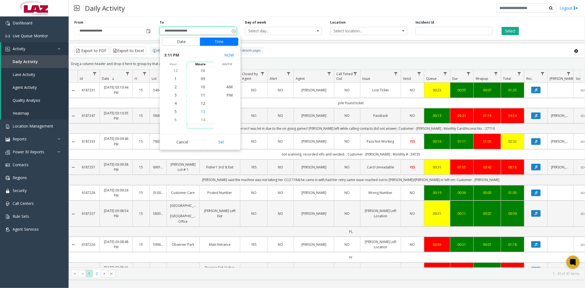
click at [202, 112] on span "13" at bounding box center [203, 111] width 4 height 5
click at [227, 95] on span "PM" at bounding box center [230, 94] width 6 height 5
click at [223, 142] on button "Set" at bounding box center [221, 142] width 35 height 12
type input "**********"
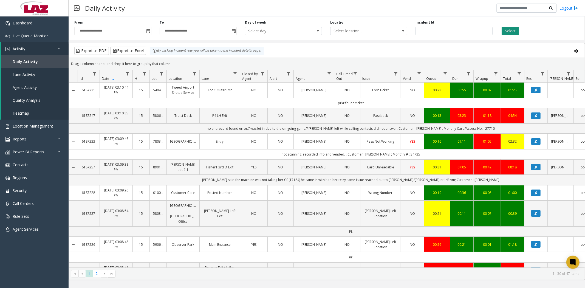
click at [506, 30] on button "Select" at bounding box center [510, 31] width 17 height 8
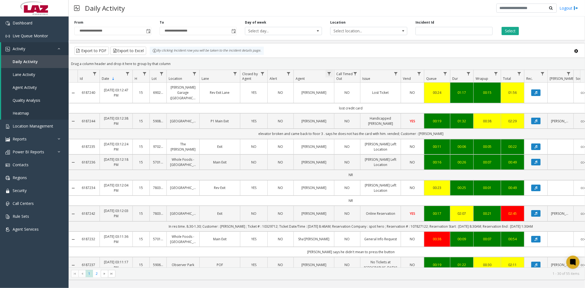
click at [328, 72] on span "Data table" at bounding box center [329, 74] width 4 height 4
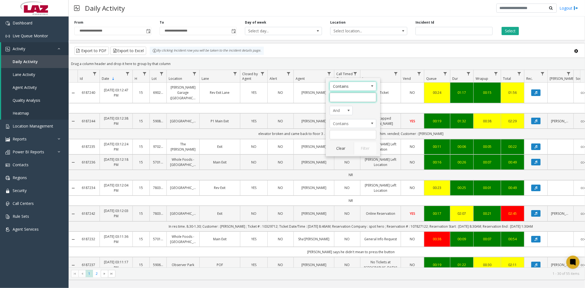
click at [347, 96] on input "Agent Filter" at bounding box center [353, 97] width 47 height 9
type input "*****"
click button "Filter" at bounding box center [365, 148] width 22 height 12
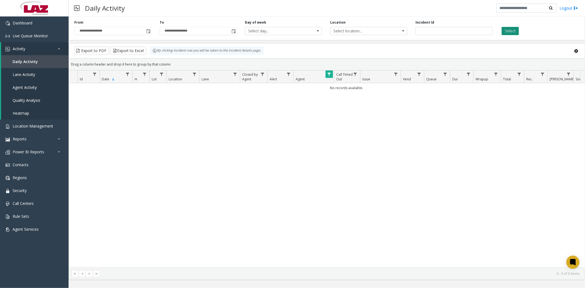
click at [506, 30] on button "Select" at bounding box center [510, 31] width 17 height 8
click at [233, 31] on span "Toggle popup" at bounding box center [233, 31] width 4 height 4
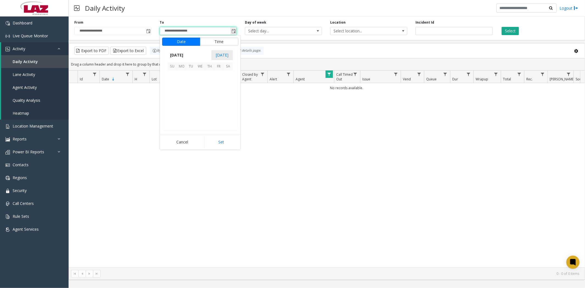
scroll to position [8, 0]
click at [171, 76] on span "28" at bounding box center [172, 78] width 9 height 9
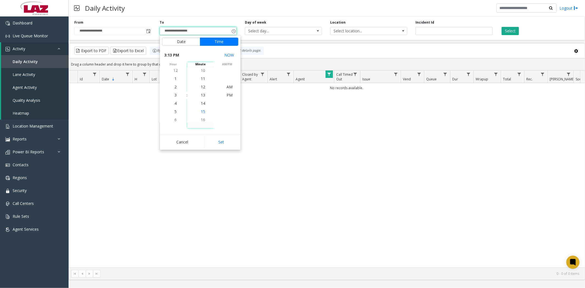
click at [201, 111] on span "15" at bounding box center [203, 111] width 4 height 5
click at [231, 97] on li "PM" at bounding box center [229, 95] width 19 height 8
click at [223, 148] on button "Set" at bounding box center [221, 142] width 35 height 12
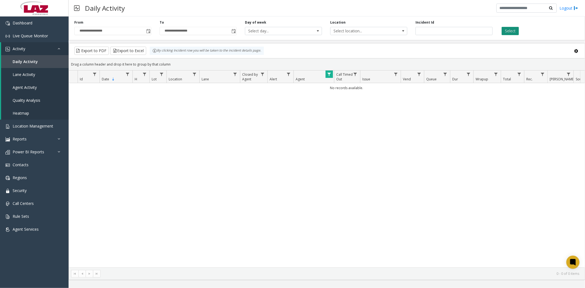
click at [512, 29] on button "Select" at bounding box center [510, 31] width 17 height 8
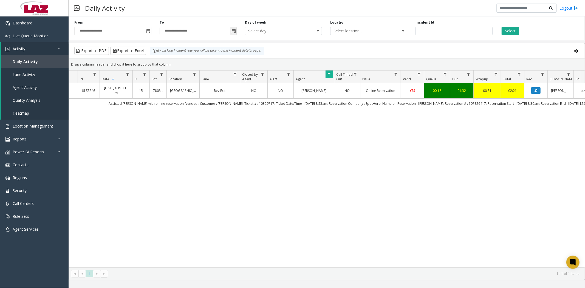
click at [233, 31] on span "Toggle popup" at bounding box center [233, 31] width 4 height 4
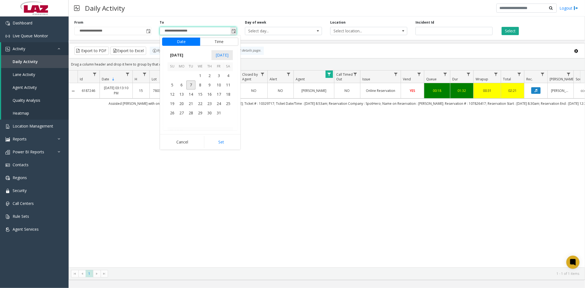
scroll to position [8, 0]
click at [168, 77] on span "28" at bounding box center [172, 78] width 9 height 9
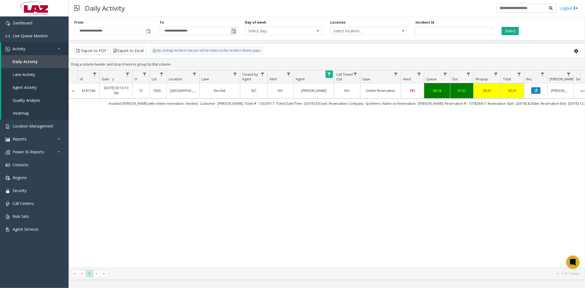
click at [233, 31] on span "Toggle popup" at bounding box center [233, 31] width 4 height 4
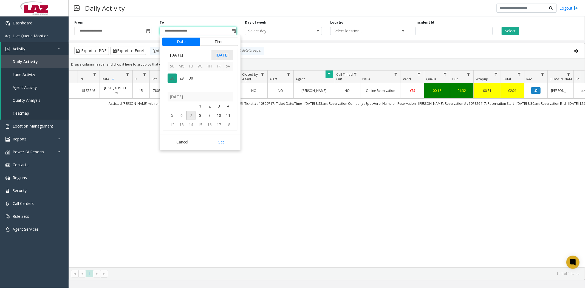
click at [172, 78] on span "28" at bounding box center [172, 78] width 9 height 9
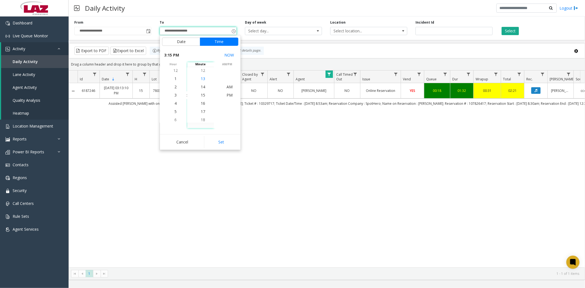
click at [201, 78] on span "13" at bounding box center [203, 78] width 4 height 5
click at [227, 94] on span "PM" at bounding box center [230, 94] width 6 height 5
click at [224, 141] on button "Set" at bounding box center [221, 142] width 35 height 12
type input "**********"
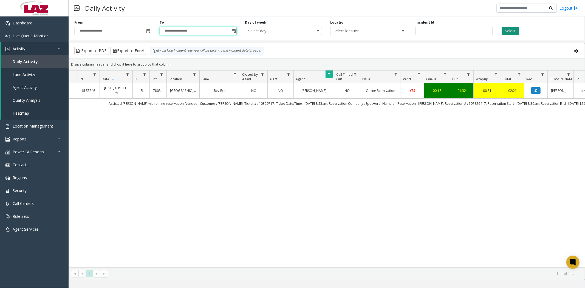
click at [511, 32] on button "Select" at bounding box center [510, 31] width 17 height 8
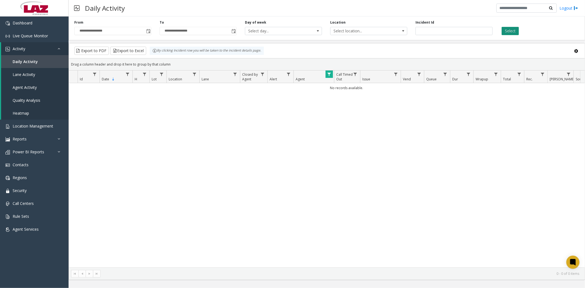
click at [511, 32] on button "Select" at bounding box center [510, 31] width 17 height 8
click at [330, 74] on span "Data table" at bounding box center [329, 74] width 4 height 4
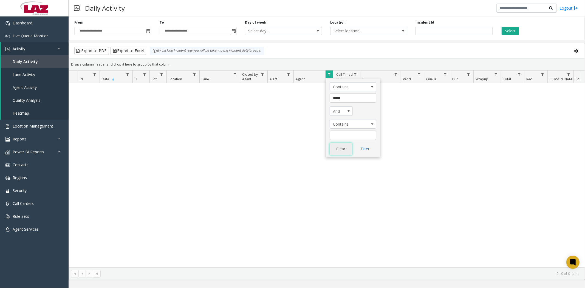
click at [341, 150] on button "Clear" at bounding box center [341, 149] width 22 height 12
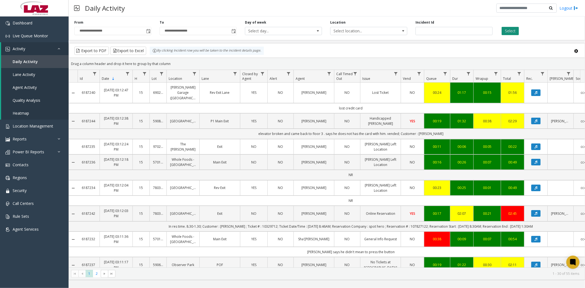
click at [509, 31] on button "Select" at bounding box center [510, 31] width 17 height 8
click at [329, 72] on span "Data table" at bounding box center [329, 74] width 4 height 4
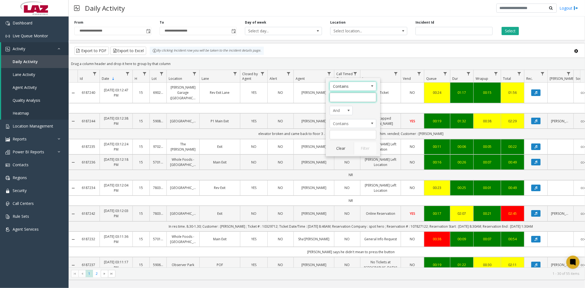
click at [332, 96] on input "Agent Filter" at bounding box center [353, 97] width 47 height 9
type input "*****"
click button "Filter" at bounding box center [365, 148] width 22 height 12
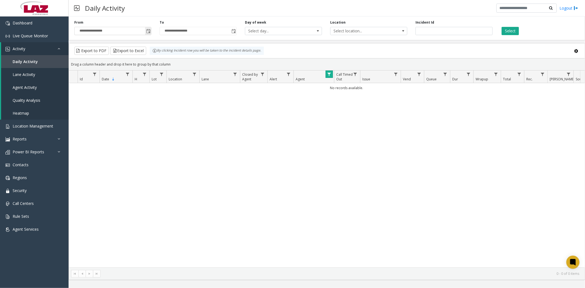
click at [147, 31] on span "Toggle popup" at bounding box center [148, 31] width 4 height 4
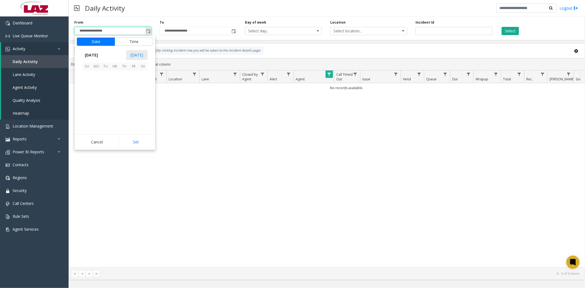
scroll to position [8, 0]
click at [85, 85] on span "5" at bounding box center [86, 84] width 9 height 9
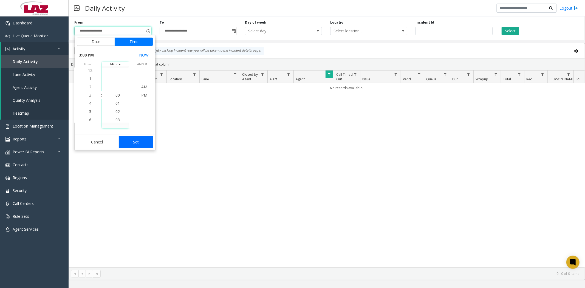
click at [131, 145] on button "Set" at bounding box center [136, 142] width 35 height 12
type input "**********"
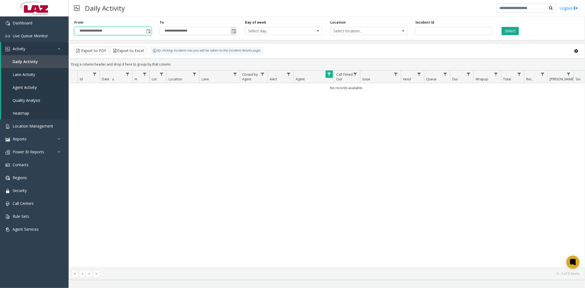
click at [234, 30] on span "Toggle popup" at bounding box center [233, 31] width 4 height 4
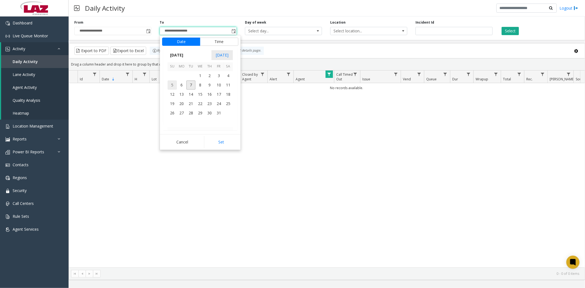
click at [171, 84] on span "5" at bounding box center [172, 84] width 9 height 9
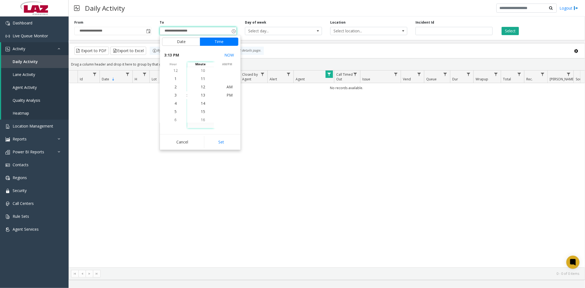
click at [214, 146] on button "Set" at bounding box center [221, 142] width 35 height 12
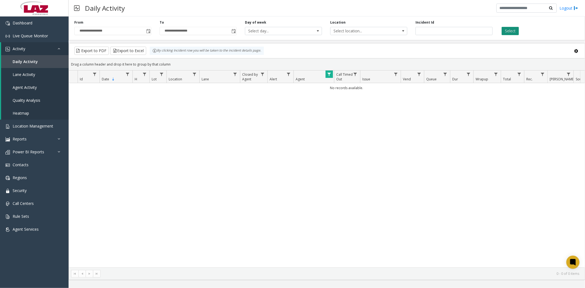
click at [511, 30] on button "Select" at bounding box center [510, 31] width 17 height 8
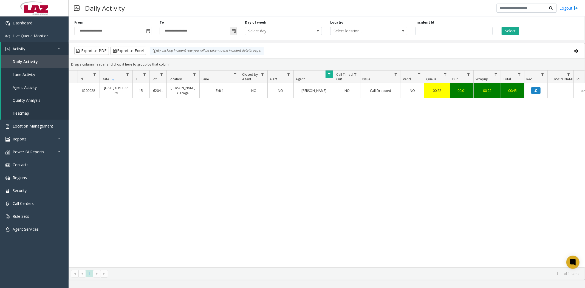
click at [233, 31] on span "Toggle popup" at bounding box center [233, 31] width 4 height 4
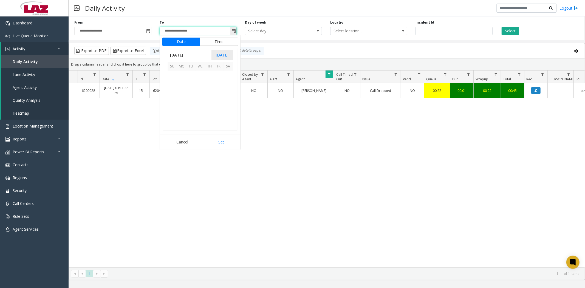
scroll to position [8, 0]
click at [170, 82] on span "5" at bounding box center [172, 84] width 9 height 9
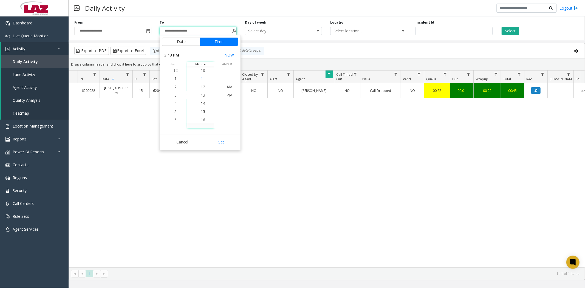
click at [201, 78] on span "11" at bounding box center [203, 78] width 4 height 5
click at [230, 97] on span "PM" at bounding box center [230, 94] width 6 height 5
click at [226, 144] on button "Set" at bounding box center [221, 142] width 35 height 12
type input "**********"
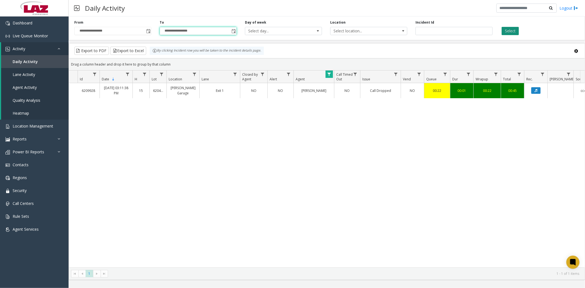
click at [511, 29] on button "Select" at bounding box center [510, 31] width 17 height 8
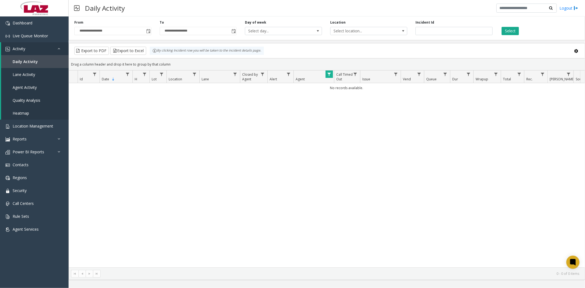
click at [329, 73] on span "Data table" at bounding box center [329, 74] width 4 height 4
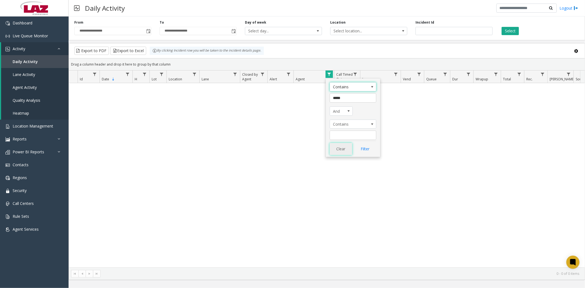
click at [337, 149] on button "Clear" at bounding box center [341, 149] width 22 height 12
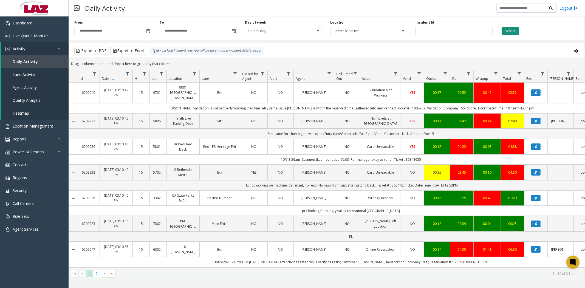
click at [511, 29] on button "Select" at bounding box center [510, 31] width 17 height 8
click at [428, 30] on input "number" at bounding box center [454, 31] width 77 height 8
click at [453, 30] on input "number" at bounding box center [454, 31] width 77 height 8
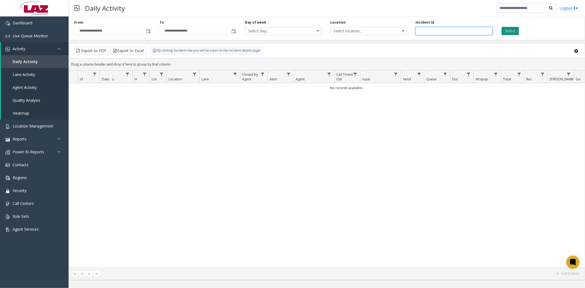
type input "*******"
click at [508, 27] on button "Select" at bounding box center [510, 31] width 17 height 8
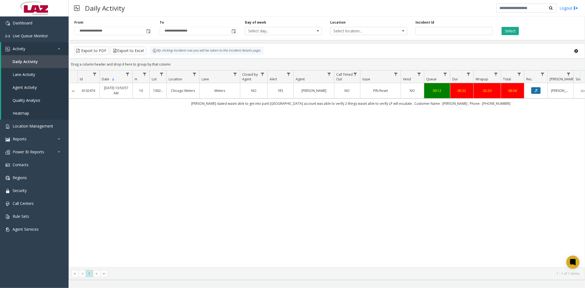
click at [537, 91] on icon "Data table" at bounding box center [536, 90] width 3 height 3
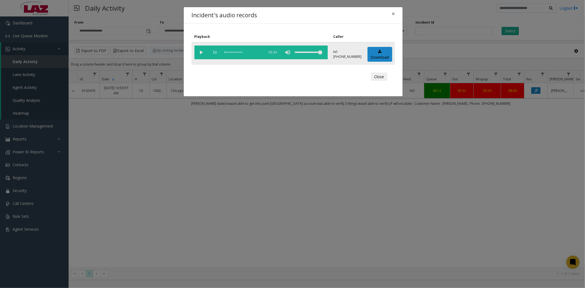
click at [200, 49] on vg-play-pause at bounding box center [201, 53] width 14 height 14
drag, startPoint x: 264, startPoint y: 17, endPoint x: 327, endPoint y: 13, distance: 62.7
click at [327, 13] on div "Incident's audio records ×" at bounding box center [293, 15] width 219 height 17
click at [394, 13] on span "×" at bounding box center [393, 14] width 3 height 8
